Goal: Task Accomplishment & Management: Manage account settings

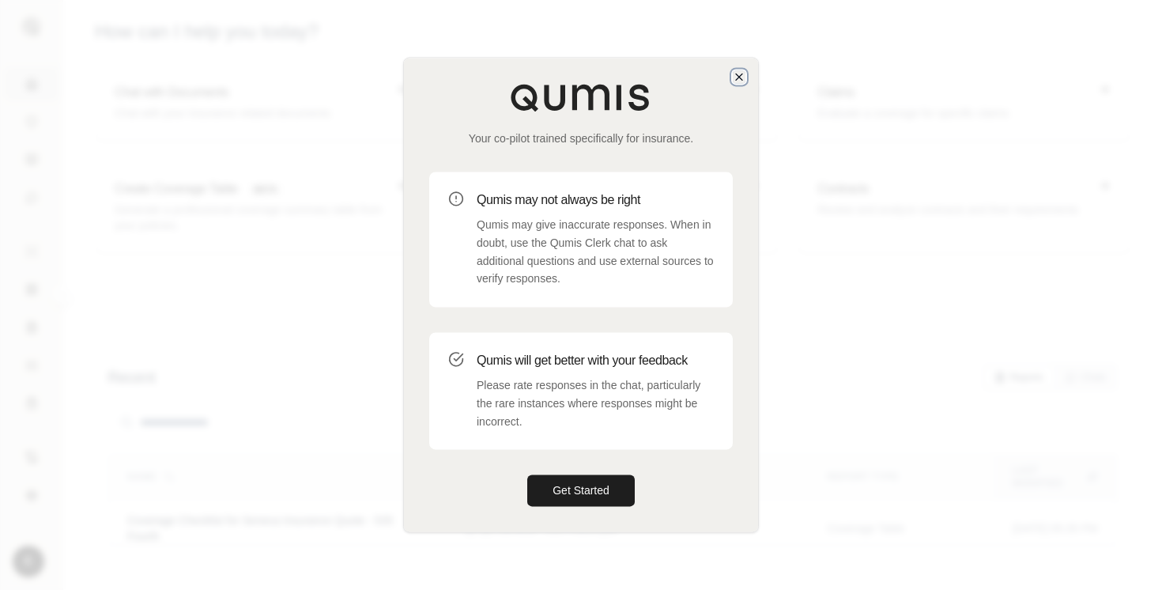
click at [734, 78] on icon "button" at bounding box center [739, 76] width 13 height 13
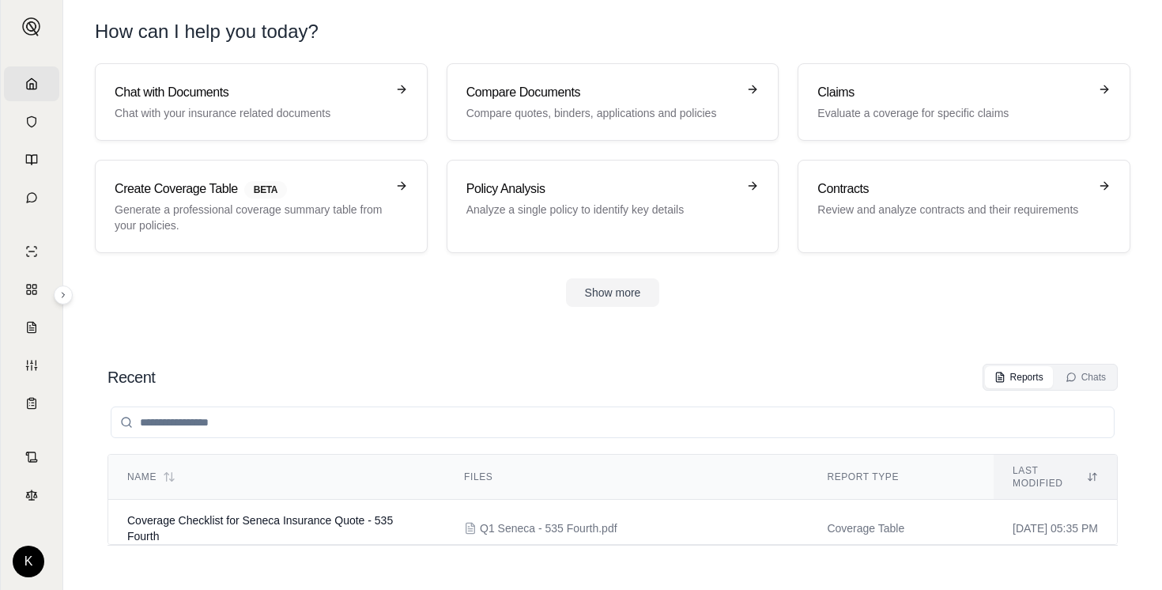
click at [7, 566] on div "K [PERSON_NAME] Demo Org" at bounding box center [31, 555] width 55 height 44
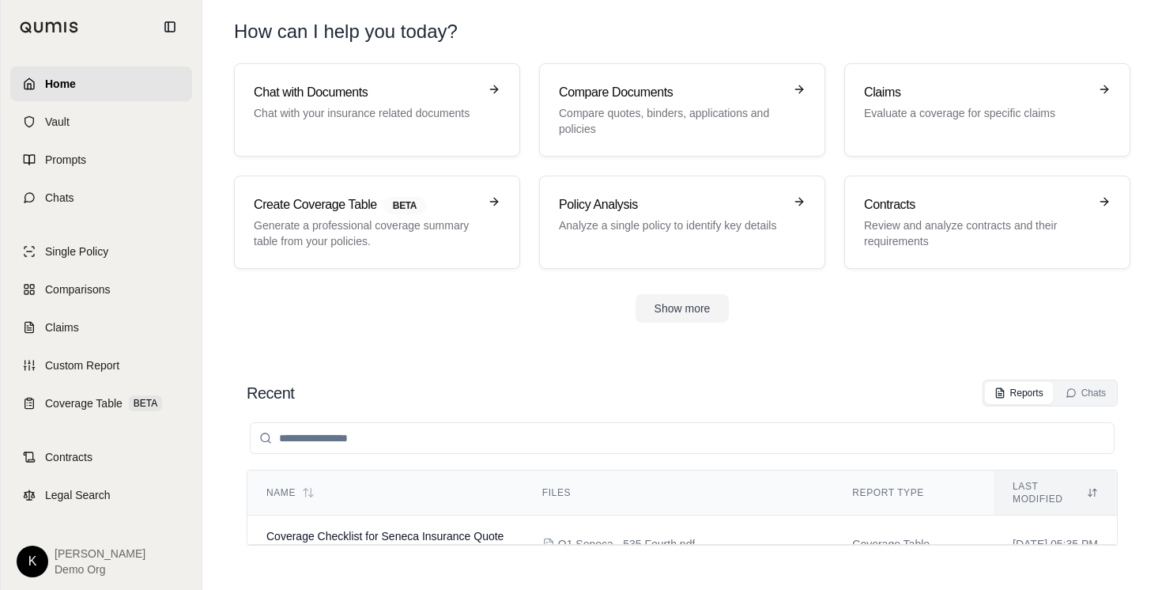
click at [23, 559] on html "Home Vault Prompts Chats Single Policy Comparisons Claims Custom Report Coverag…" at bounding box center [581, 295] width 1162 height 590
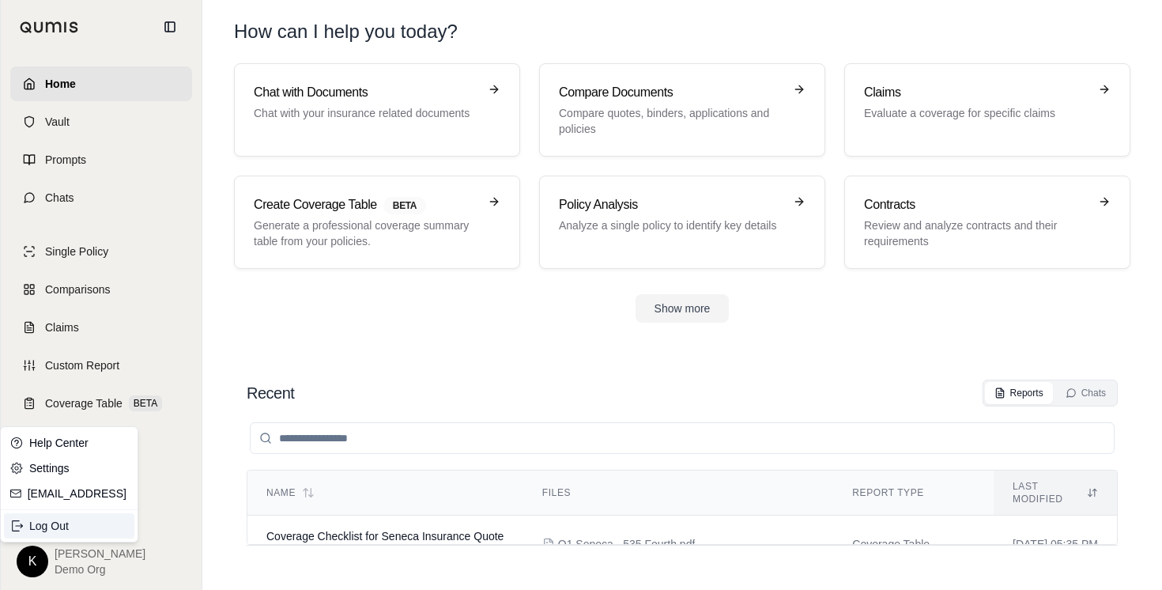
click at [45, 525] on div "Log Out" at bounding box center [69, 525] width 130 height 25
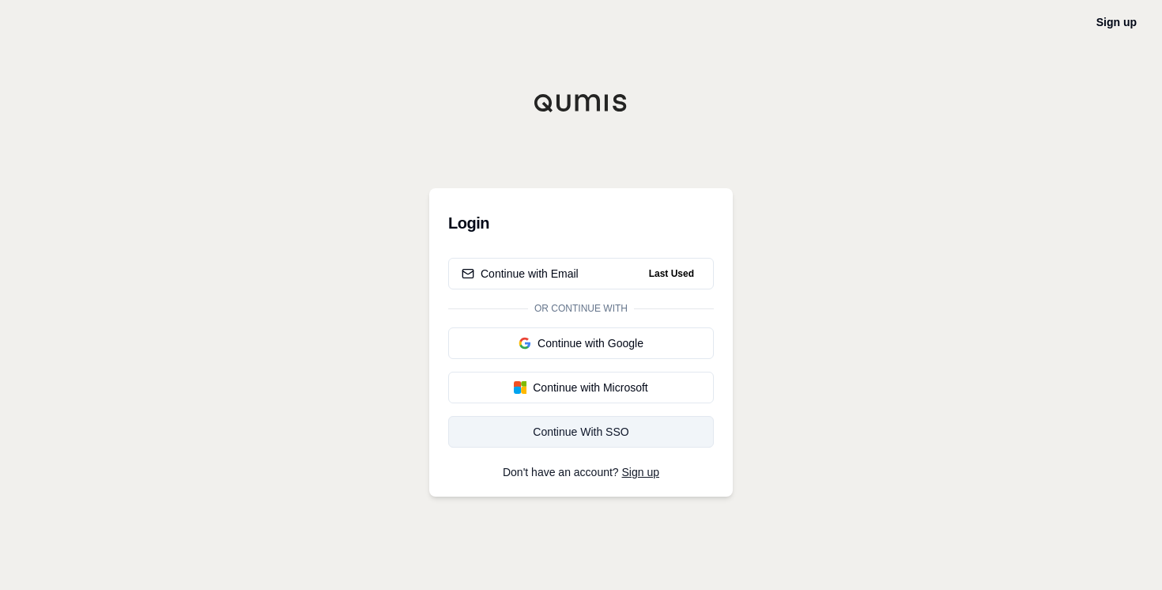
click at [634, 436] on div "Continue With SSO" at bounding box center [581, 432] width 239 height 16
